Goal: Information Seeking & Learning: Find contact information

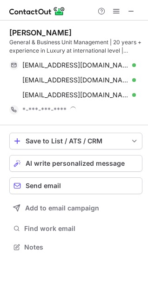
scroll to position [241, 148]
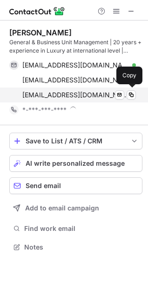
click at [100, 94] on div "[EMAIL_ADDRESS][DOMAIN_NAME] Verified" at bounding box center [79, 95] width 114 height 8
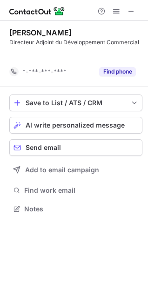
scroll to position [188, 148]
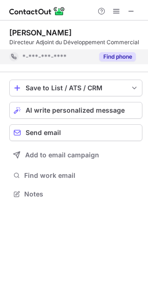
click at [114, 59] on button "Find phone" at bounding box center [117, 56] width 37 height 9
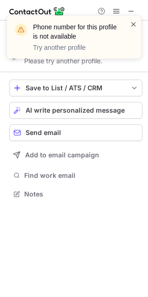
click at [133, 25] on span at bounding box center [133, 24] width 7 height 9
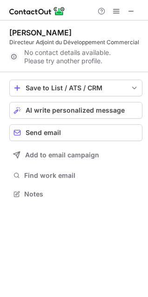
click at [130, 8] on div "Phone number for this profile is not available Try another profile" at bounding box center [74, 41] width 149 height 69
click at [130, 11] on span at bounding box center [131, 10] width 7 height 7
click at [128, 11] on span at bounding box center [131, 10] width 7 height 7
click at [128, 10] on span at bounding box center [131, 10] width 7 height 7
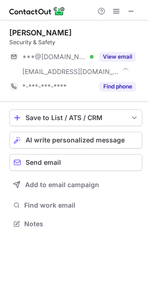
scroll to position [217, 148]
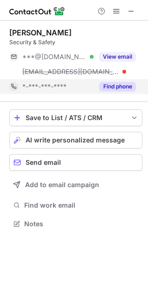
click at [112, 87] on button "Find phone" at bounding box center [117, 86] width 37 height 9
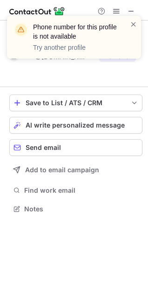
scroll to position [188, 148]
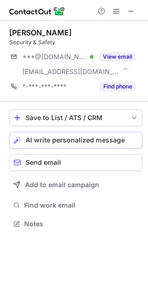
scroll to position [217, 148]
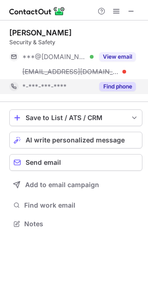
click at [106, 91] on button "Find phone" at bounding box center [117, 86] width 37 height 9
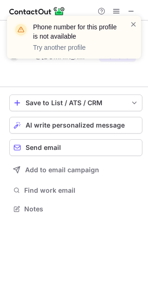
scroll to position [188, 148]
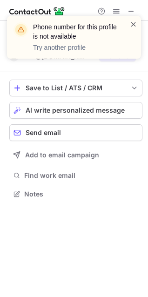
click at [132, 23] on span at bounding box center [133, 24] width 7 height 9
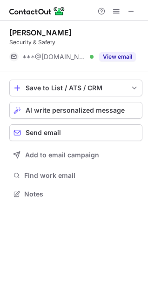
click at [130, 10] on div "Phone number for this profile is not available Try another profile" at bounding box center [74, 41] width 149 height 69
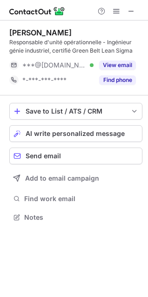
scroll to position [211, 148]
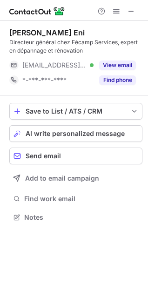
scroll to position [211, 148]
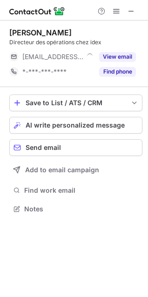
scroll to position [202, 148]
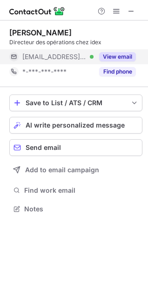
click at [113, 56] on button "View email" at bounding box center [117, 56] width 37 height 9
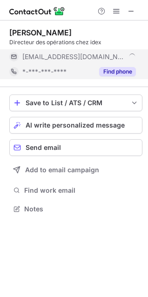
click at [104, 68] on button "Find phone" at bounding box center [117, 71] width 37 height 9
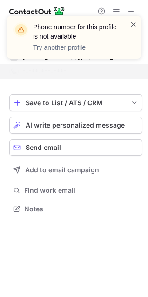
click at [132, 25] on span at bounding box center [133, 24] width 7 height 9
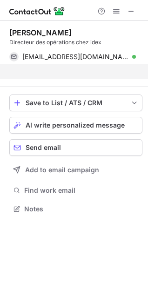
scroll to position [188, 148]
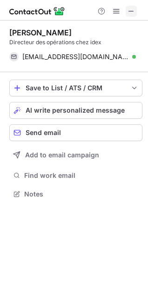
click at [131, 11] on span at bounding box center [131, 10] width 7 height 7
click at [128, 11] on span at bounding box center [131, 10] width 7 height 7
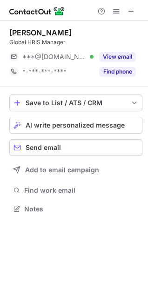
scroll to position [202, 148]
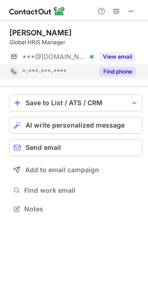
click at [111, 70] on button "Find phone" at bounding box center [117, 71] width 37 height 9
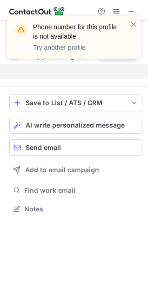
scroll to position [188, 148]
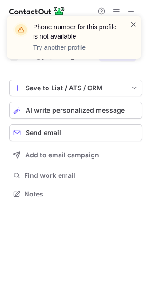
click at [133, 26] on span at bounding box center [133, 24] width 7 height 9
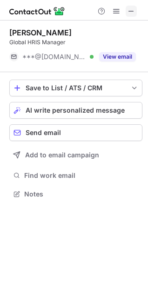
click at [128, 12] on span at bounding box center [131, 10] width 7 height 7
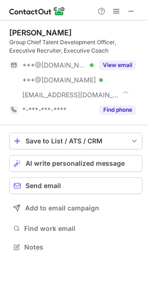
scroll to position [241, 148]
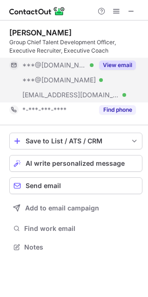
click at [113, 65] on button "View email" at bounding box center [117, 65] width 37 height 9
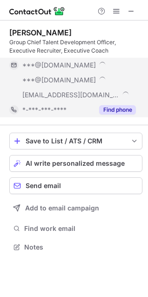
click at [113, 110] on button "Find phone" at bounding box center [117, 109] width 37 height 9
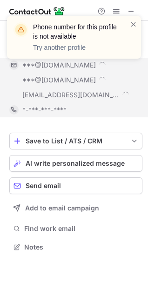
click at [90, 94] on span "[EMAIL_ADDRESS][DOMAIN_NAME]" at bounding box center [70, 95] width 97 height 8
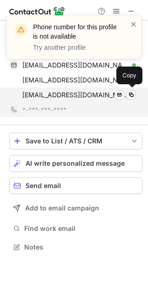
click at [85, 95] on span "[EMAIL_ADDRESS][DOMAIN_NAME]" at bounding box center [75, 95] width 107 height 8
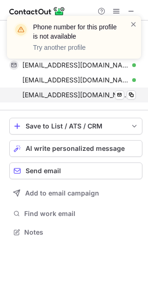
scroll to position [226, 148]
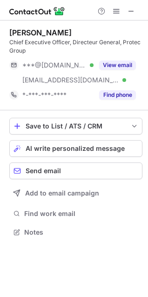
scroll to position [226, 148]
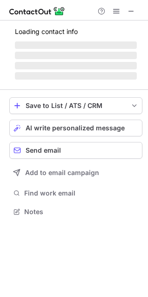
scroll to position [217, 148]
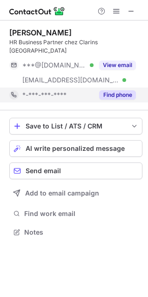
click at [110, 90] on button "Find phone" at bounding box center [117, 94] width 37 height 9
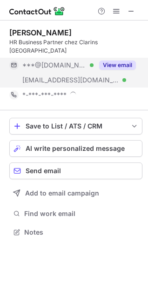
click at [102, 61] on button "View email" at bounding box center [117, 65] width 37 height 9
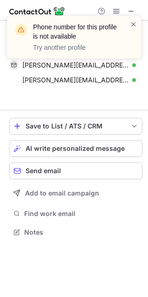
scroll to position [202, 148]
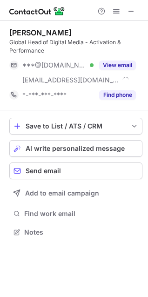
scroll to position [226, 148]
